Goal: Navigation & Orientation: Find specific page/section

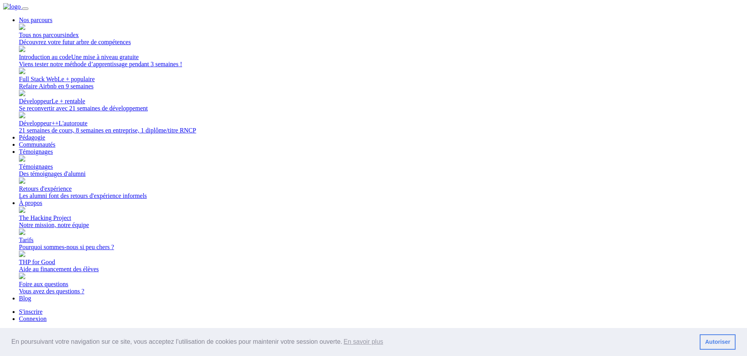
click at [47, 315] on link "Connexion" at bounding box center [33, 318] width 28 height 7
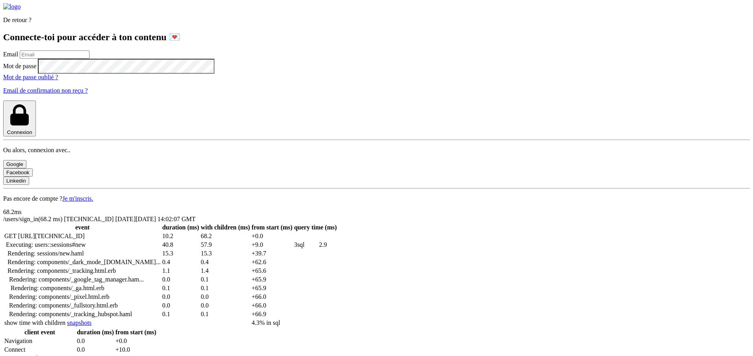
click at [89, 59] on input "email" at bounding box center [55, 54] width 70 height 8
type input "[PERSON_NAME][EMAIL_ADDRESS][PERSON_NAME][DOMAIN_NAME]"
click at [3, 101] on button "Connexion" at bounding box center [19, 119] width 33 height 36
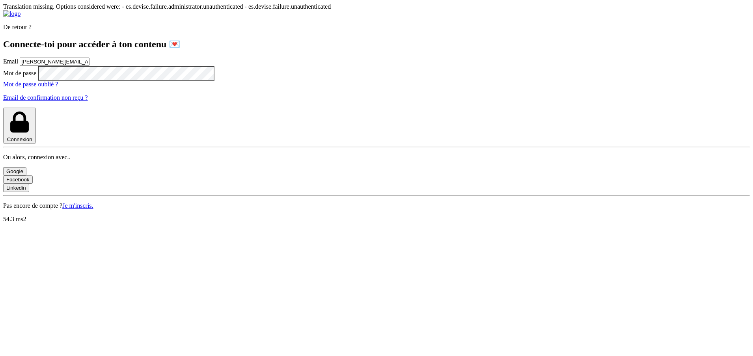
drag, startPoint x: 192, startPoint y: 142, endPoint x: 51, endPoint y: 139, distance: 141.2
click at [51, 139] on div "De retour ? Connecte-toi pour accéder à ton contenu 💌 Email lilian.h.l.muller@g…" at bounding box center [376, 109] width 747 height 199
type input "lilian@thehackingproject.org"
click at [52, 172] on div "De retour ? Connecte-toi pour accéder à ton contenu 💌 Email lilian@thehackingpr…" at bounding box center [376, 109] width 747 height 199
click at [81, 178] on div "De retour ? Connecte-toi pour accéder à ton contenu 💌 Email lilian@thehackingpr…" at bounding box center [376, 109] width 747 height 199
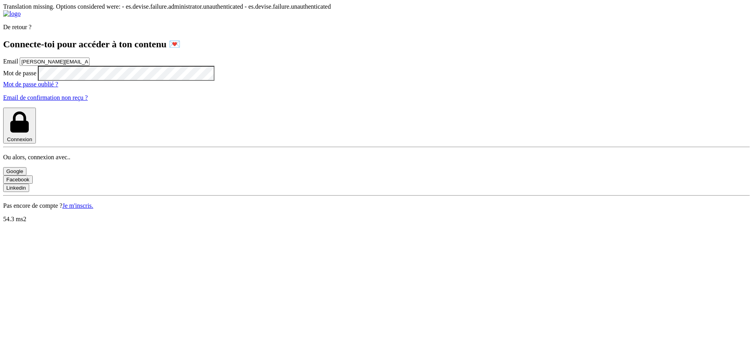
click at [36, 144] on button "Connexion" at bounding box center [19, 126] width 33 height 36
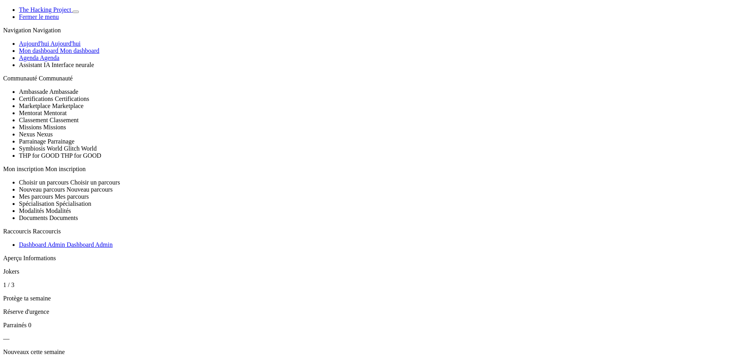
select select "fr"
select select "es"
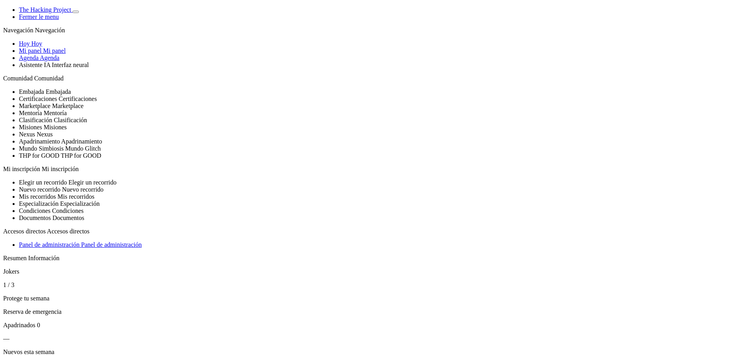
click at [60, 61] on span "Agenda" at bounding box center [50, 57] width 20 height 7
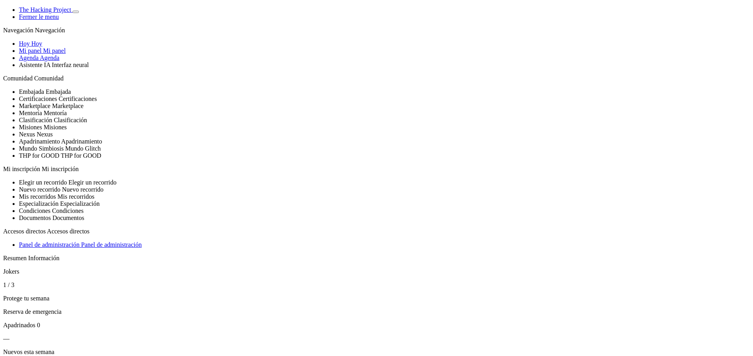
select select "fr"
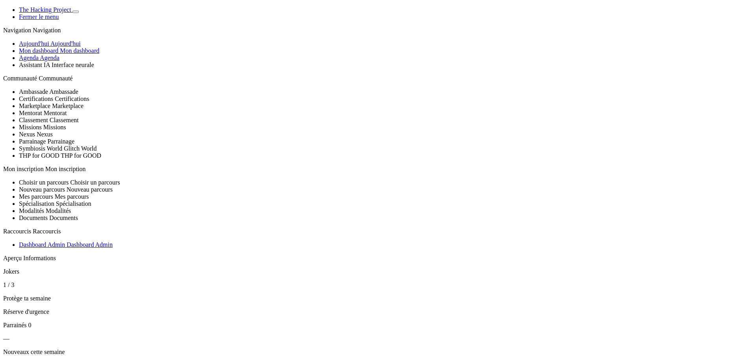
click at [50, 61] on span "Agenda" at bounding box center [50, 57] width 20 height 7
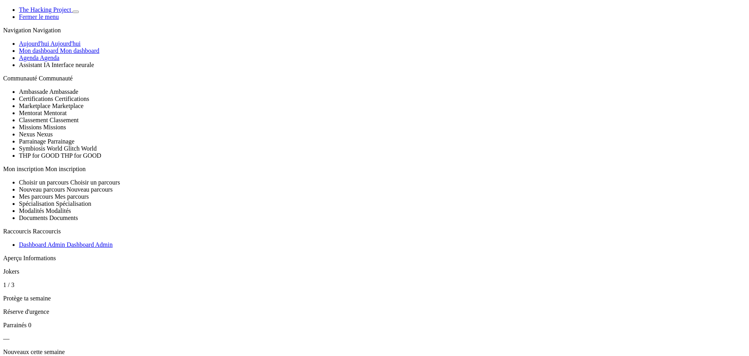
click at [60, 54] on span "Mon dashboard" at bounding box center [79, 50] width 39 height 7
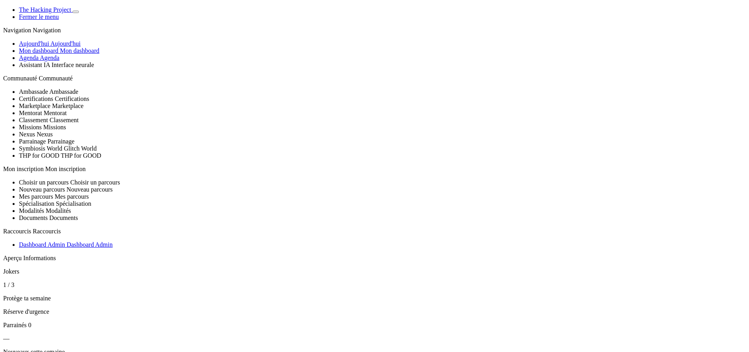
click at [50, 47] on span "Aujourd'hui" at bounding box center [65, 43] width 30 height 7
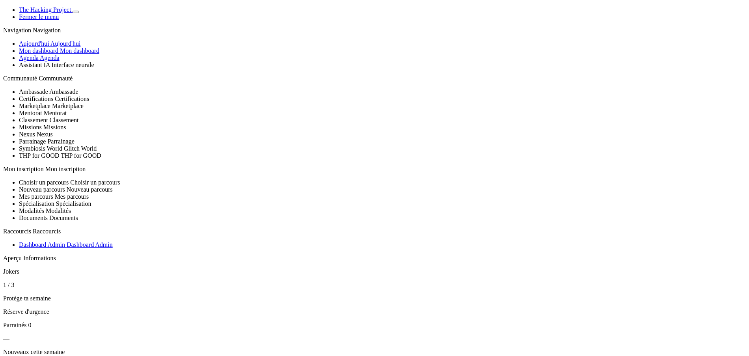
click at [55, 54] on link "Mon dashboard Mon dashboard" at bounding box center [59, 50] width 80 height 7
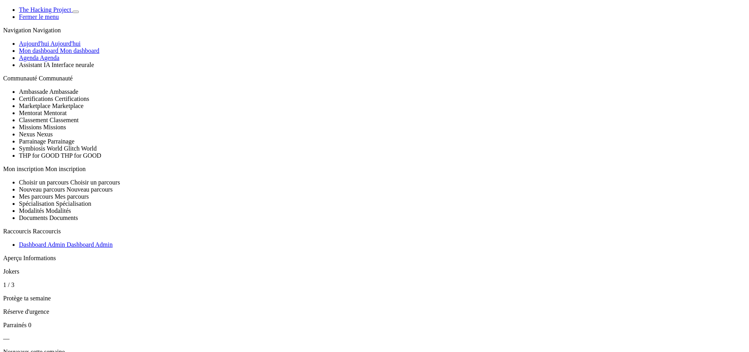
click at [60, 61] on span "Agenda" at bounding box center [50, 57] width 20 height 7
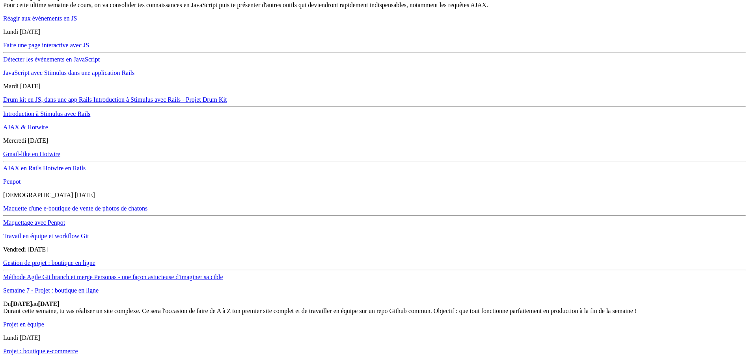
scroll to position [3076, 0]
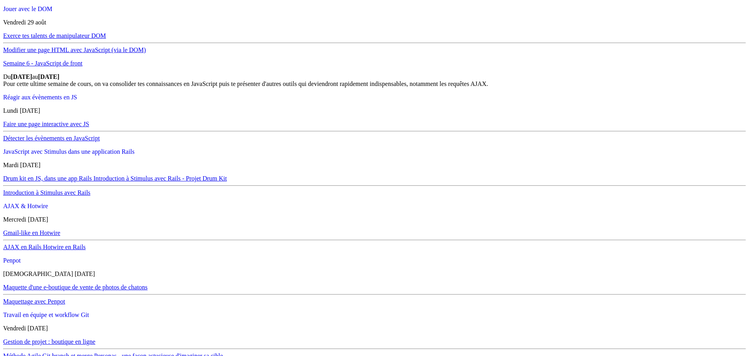
scroll to position [2918, 0]
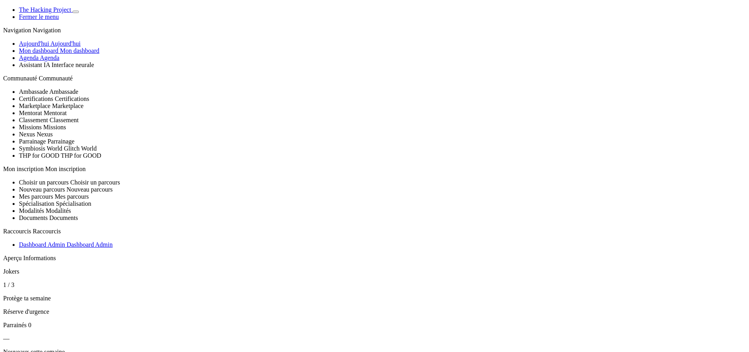
click at [60, 61] on span "Agenda" at bounding box center [50, 57] width 20 height 7
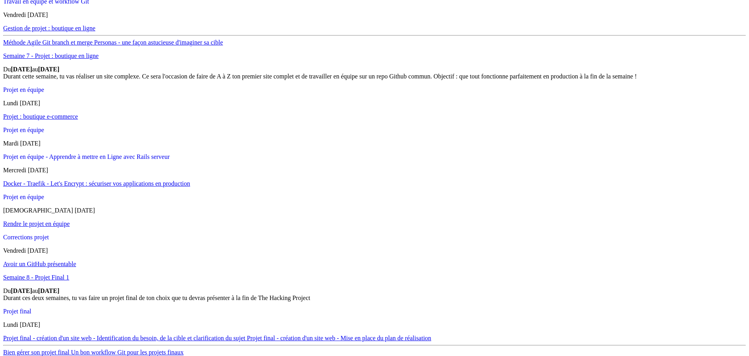
scroll to position [3312, 0]
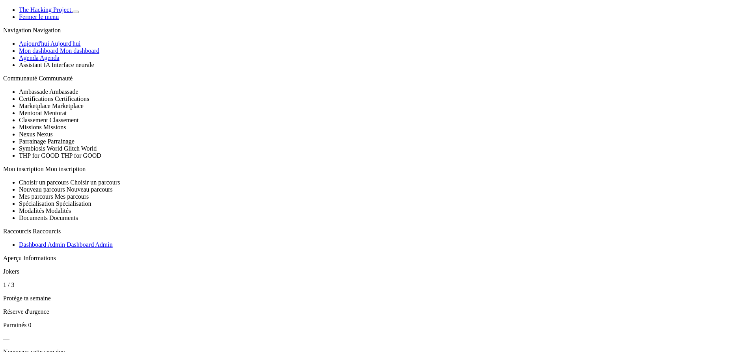
click at [54, 61] on span "Agenda" at bounding box center [50, 57] width 20 height 7
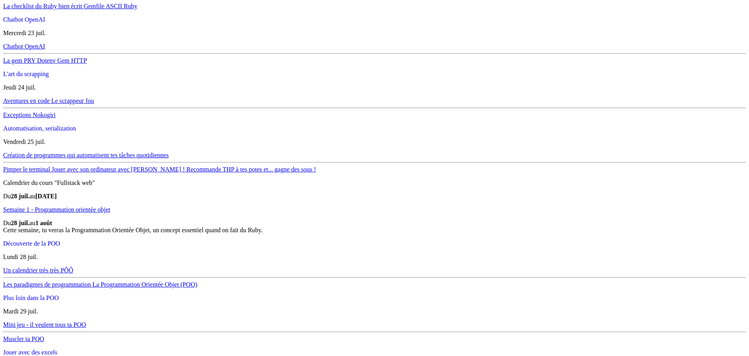
scroll to position [1144, 0]
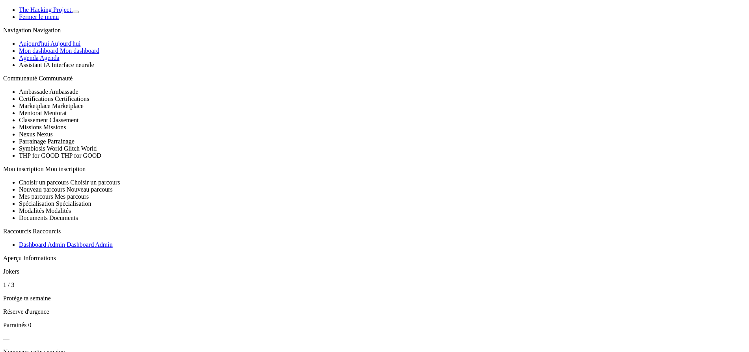
click at [52, 61] on span "Agenda" at bounding box center [50, 57] width 20 height 7
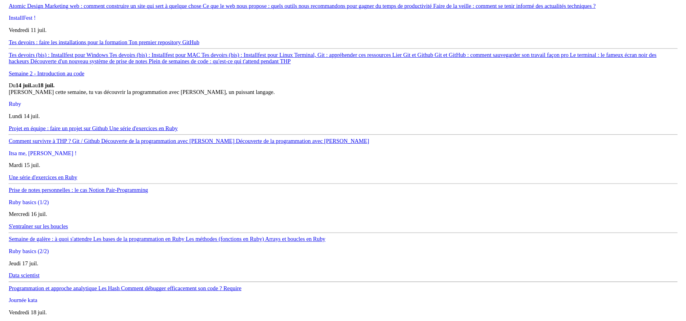
scroll to position [828, 0]
